Goal: Task Accomplishment & Management: Use online tool/utility

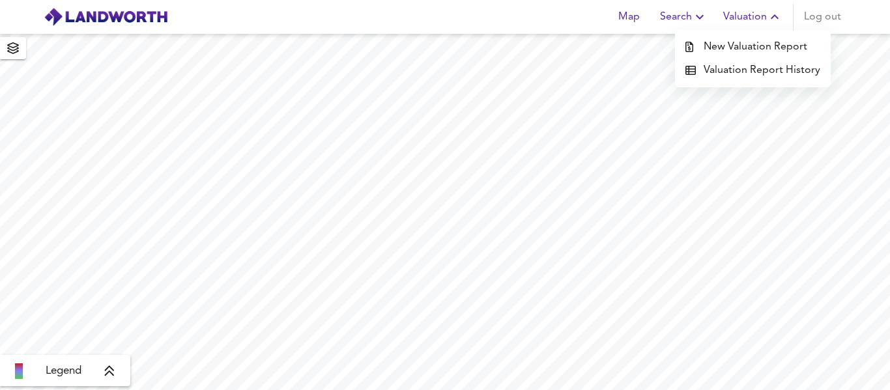
click at [755, 42] on li "New Valuation Report" at bounding box center [753, 46] width 156 height 23
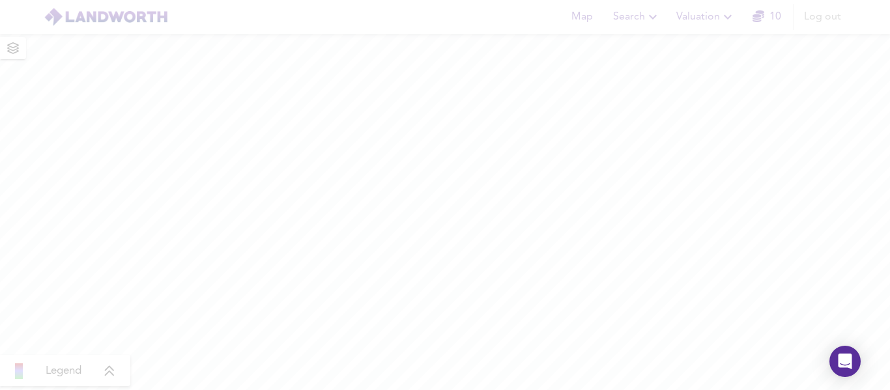
click at [726, 22] on div at bounding box center [445, 195] width 890 height 390
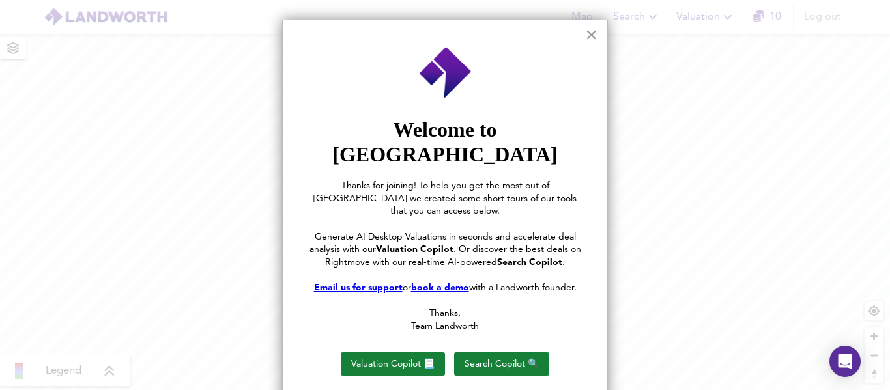
click at [592, 34] on button "×" at bounding box center [591, 34] width 12 height 21
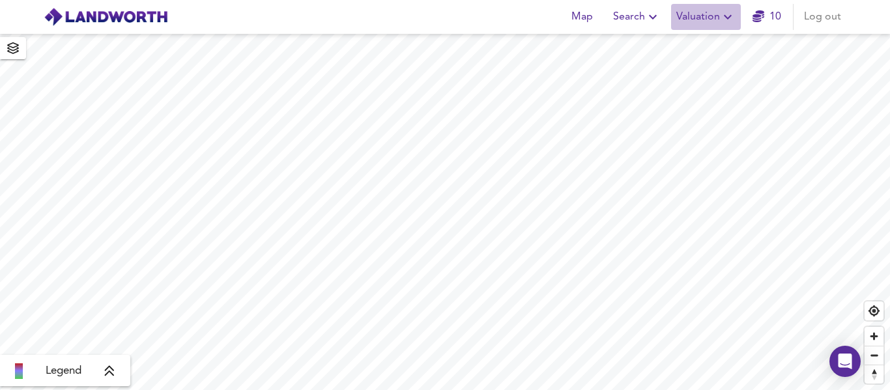
click at [719, 29] on button "Valuation" at bounding box center [706, 17] width 70 height 26
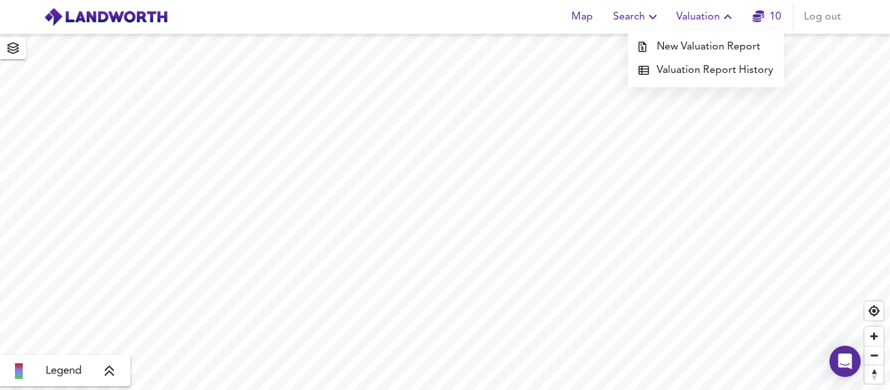
click at [709, 48] on li "New Valuation Report" at bounding box center [706, 46] width 156 height 23
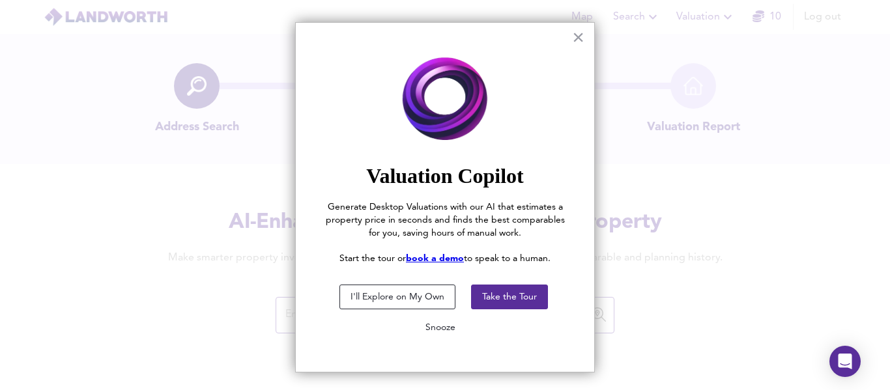
click at [434, 328] on button "Snooze" at bounding box center [440, 327] width 51 height 23
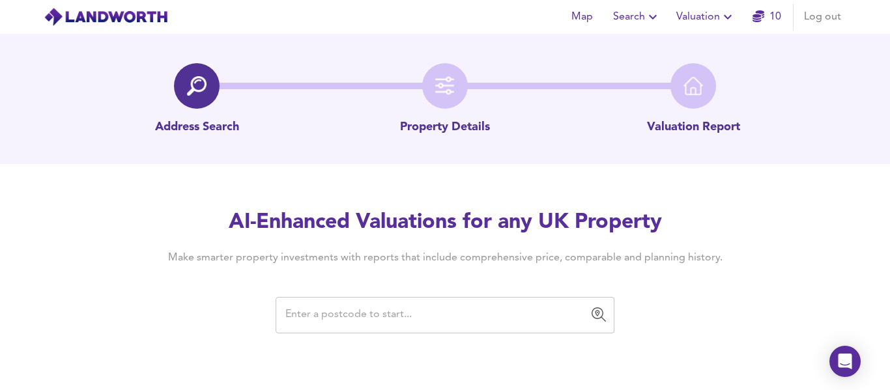
click at [438, 311] on input "text" at bounding box center [434, 315] width 307 height 25
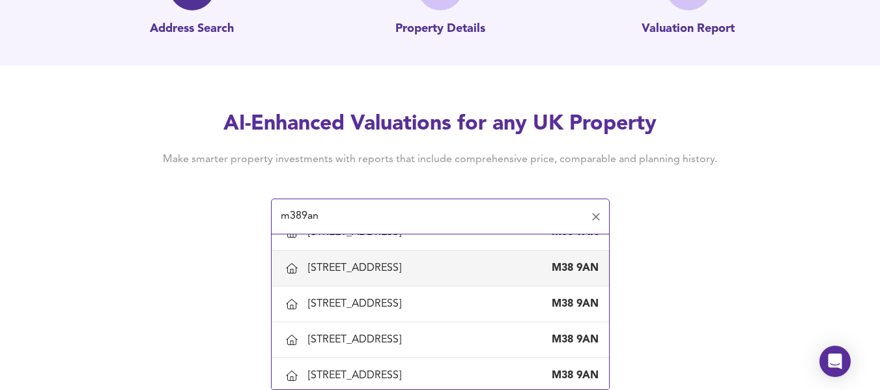
scroll to position [456, 0]
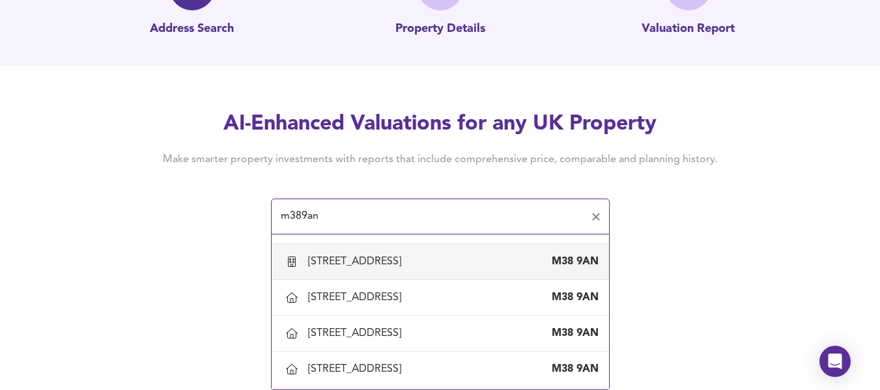
click at [395, 269] on div "[STREET_ADDRESS]" at bounding box center [357, 262] width 98 height 14
type input "[STREET_ADDRESS]"
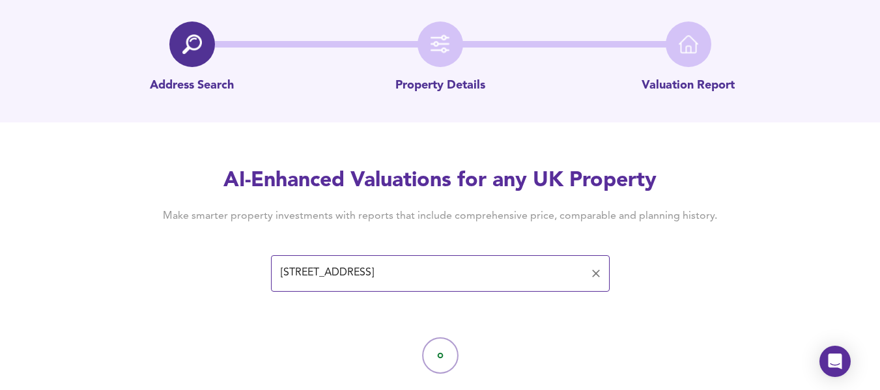
scroll to position [72, 0]
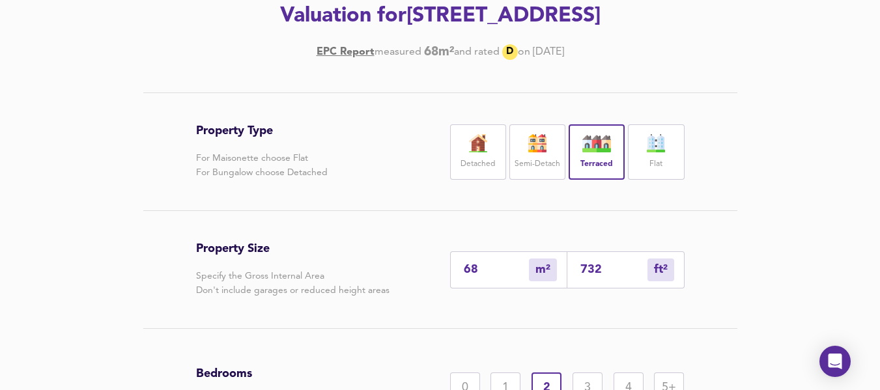
scroll to position [356, 0]
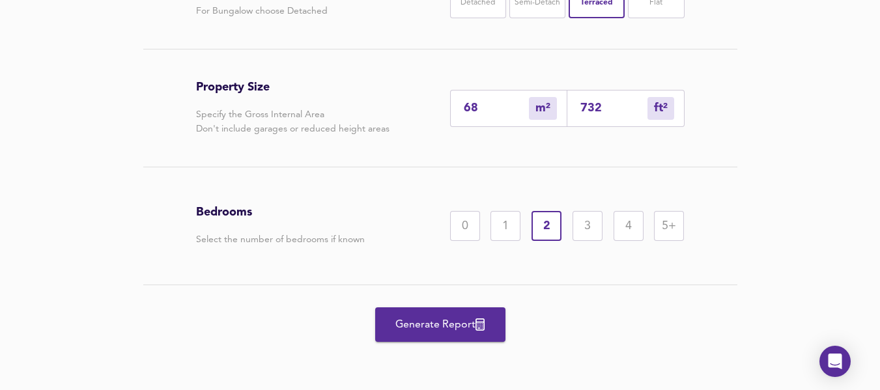
click at [458, 326] on span "Generate Report" at bounding box center [440, 325] width 104 height 18
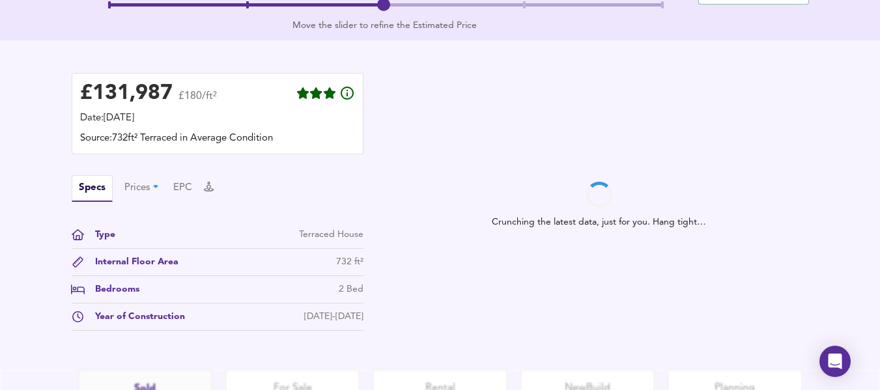
scroll to position [326, 0]
